Goal: Task Accomplishment & Management: Manage account settings

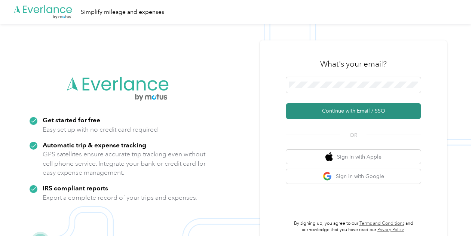
click at [349, 110] on button "Continue with Email / SSO" at bounding box center [353, 111] width 135 height 16
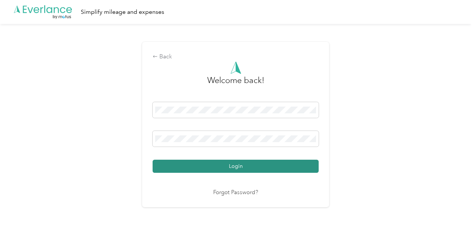
click at [247, 163] on button "Login" at bounding box center [236, 166] width 166 height 13
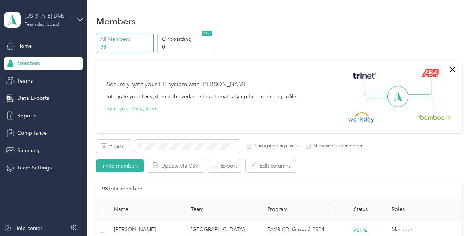
click at [41, 27] on div "Team dashboard" at bounding box center [42, 24] width 34 height 4
click at [162, 15] on div "Members" at bounding box center [279, 21] width 366 height 16
click at [198, 150] on span at bounding box center [187, 145] width 105 height 13
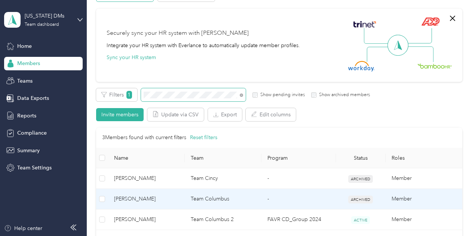
scroll to position [27, 0]
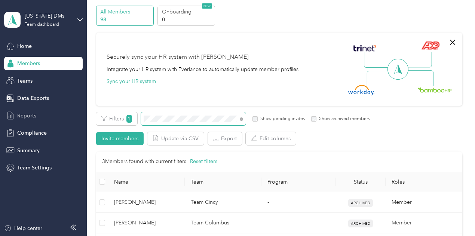
click at [79, 121] on section "[US_STATE] DMs Team dashboard Home Members Teams Data Exports Reports Complianc…" at bounding box center [235, 118] width 471 height 236
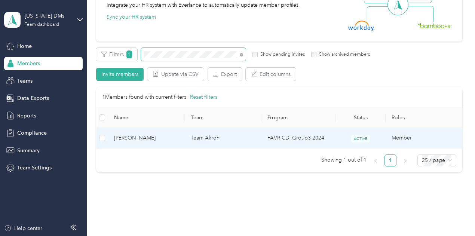
scroll to position [92, 0]
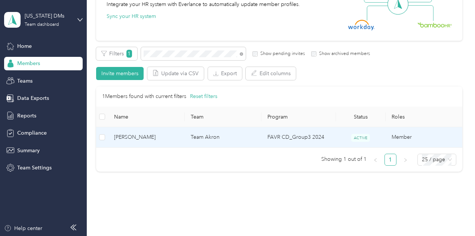
click at [141, 142] on td "[PERSON_NAME]" at bounding box center [146, 137] width 77 height 21
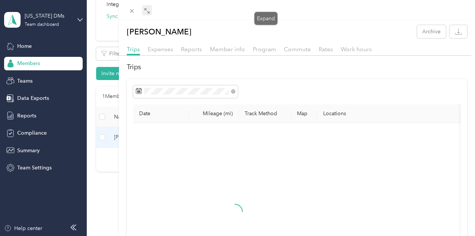
click at [265, 236] on div "Drag to resize Click to close [PERSON_NAME] Archive Trips Expenses Reports Memb…" at bounding box center [235, 236] width 471 height 0
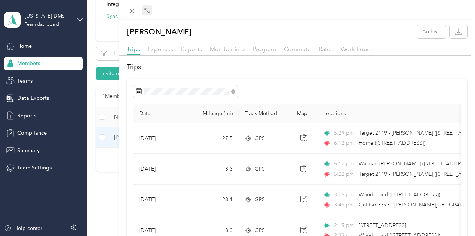
click at [150, 12] on icon at bounding box center [147, 11] width 6 height 6
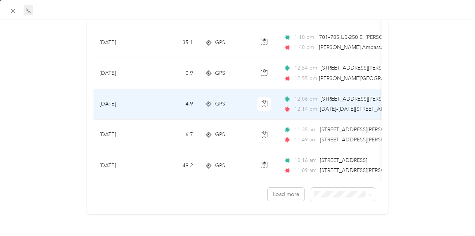
scroll to position [718, 0]
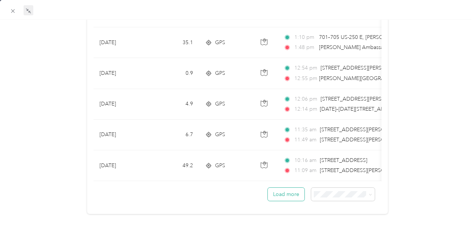
click at [287, 188] on button "Load more" at bounding box center [286, 194] width 37 height 13
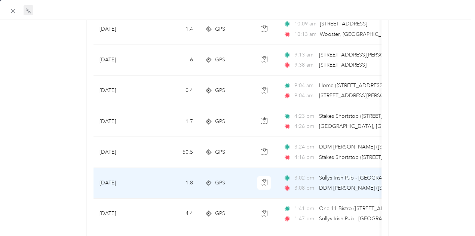
scroll to position [1484, 0]
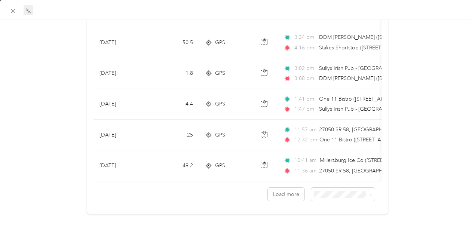
click at [323, 228] on span "100 per load" at bounding box center [326, 228] width 31 height 6
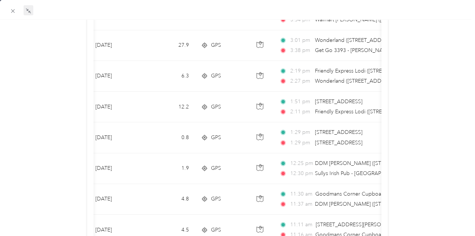
scroll to position [2104, 0]
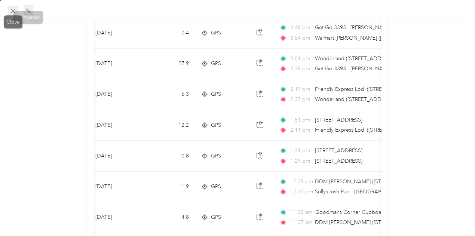
click at [14, 9] on icon at bounding box center [13, 11] width 6 height 6
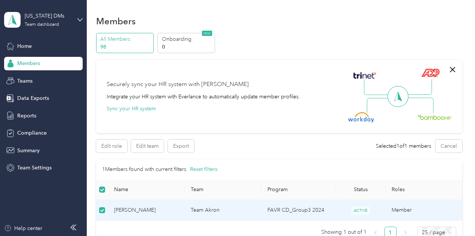
click at [271, 122] on div "Securely sync your HR system with Everlance Integrate your HR system with Everl…" at bounding box center [276, 96] width 338 height 52
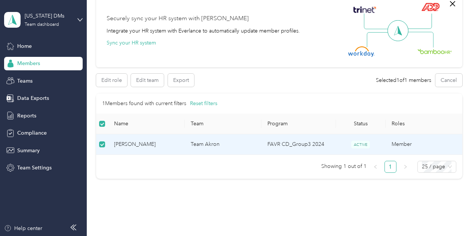
scroll to position [61, 0]
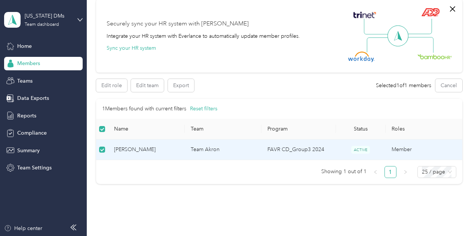
click at [258, 91] on div "Edit role Edit team Export Selected 1 of 1 members Cancel" at bounding box center [279, 85] width 366 height 13
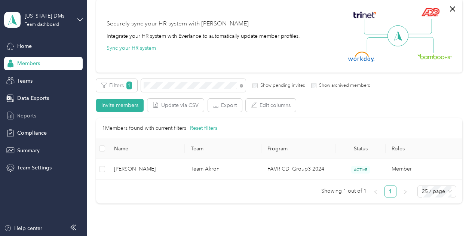
click at [49, 110] on div "Reports" at bounding box center [43, 115] width 79 height 13
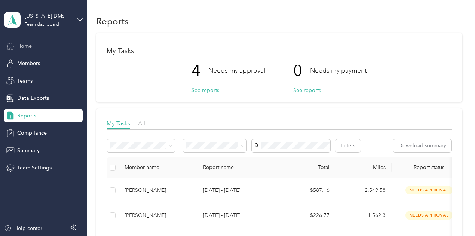
click at [32, 46] on span "Home" at bounding box center [24, 46] width 15 height 8
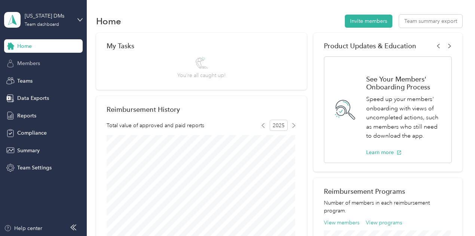
click at [43, 64] on div "Members" at bounding box center [43, 63] width 79 height 13
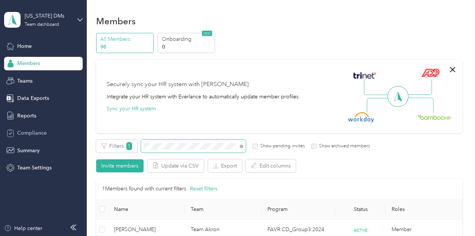
click at [65, 137] on section "[US_STATE] DMs Team dashboard Home Members Teams Data Exports Reports Complianc…" at bounding box center [235, 118] width 471 height 236
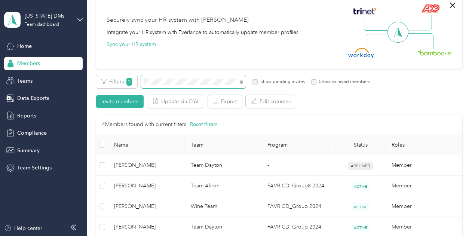
scroll to position [68, 0]
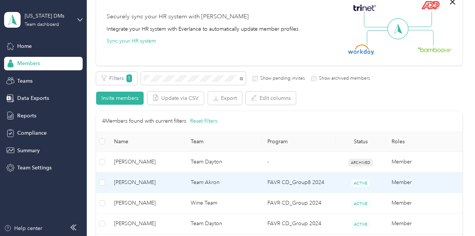
click at [147, 179] on span "[PERSON_NAME]" at bounding box center [146, 182] width 65 height 8
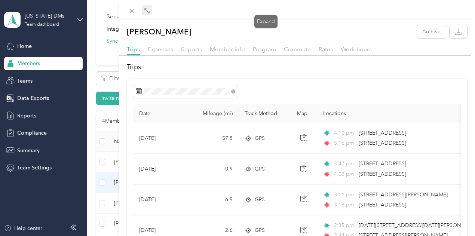
click at [150, 10] on icon at bounding box center [147, 11] width 6 height 6
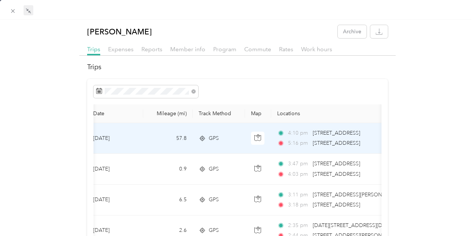
scroll to position [0, 5]
